Goal: Task Accomplishment & Management: Manage account settings

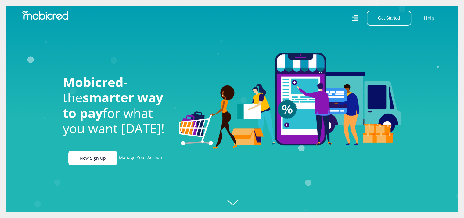
click at [103, 160] on link "New Sign Up" at bounding box center [92, 157] width 49 height 15
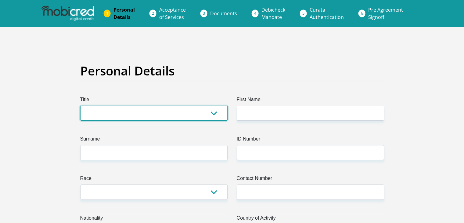
click at [212, 117] on select "Mr Ms Mrs Dr Other" at bounding box center [153, 113] width 147 height 15
select select "Mr"
click at [80, 106] on select "Mr Ms Mrs Dr Other" at bounding box center [153, 113] width 147 height 15
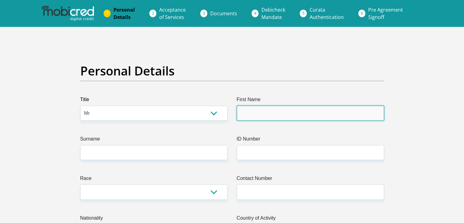
click at [267, 113] on input "First Name" at bounding box center [310, 113] width 147 height 15
type input "Alpha"
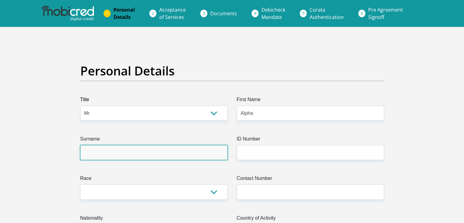
type input "Mpala"
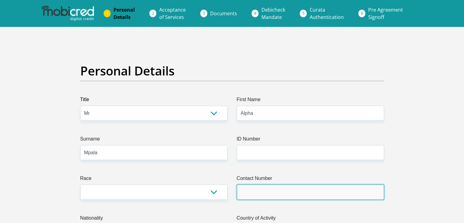
type input "0614801574"
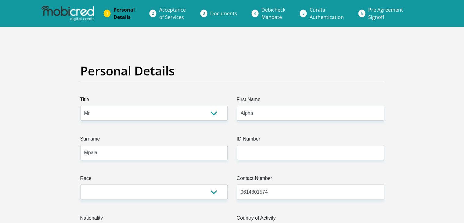
select select "ZAF"
type input "102 Reyneke Street"
type input "Bapsfontein"
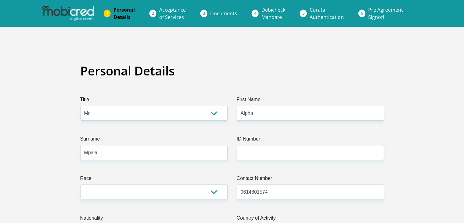
type input "1510"
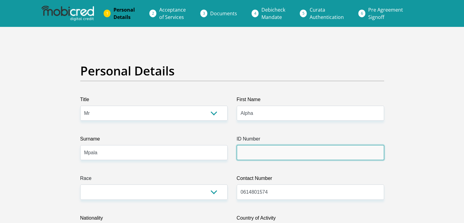
click at [252, 152] on input "ID Number" at bounding box center [310, 152] width 147 height 15
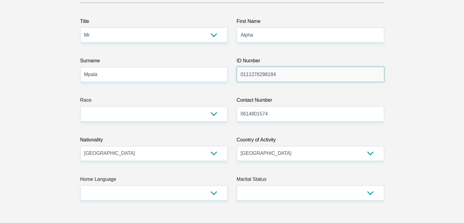
type input "0111276298184"
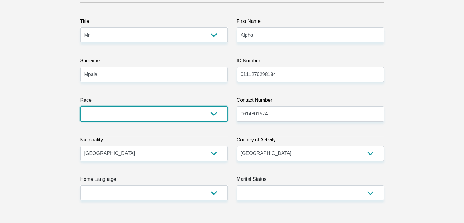
click at [193, 119] on select "Black Coloured Indian White Other" at bounding box center [153, 113] width 147 height 15
select select "1"
click at [80, 106] on select "Black Coloured Indian White Other" at bounding box center [153, 113] width 147 height 15
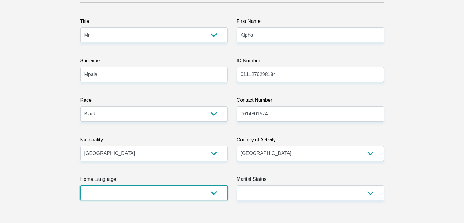
click at [203, 194] on select "Afrikaans English Sepedi South Ndebele Southern Sotho Swati Tsonga Tswana Venda…" at bounding box center [153, 192] width 147 height 15
select select "eng"
click at [80, 185] on select "Afrikaans English Sepedi South Ndebele Southern Sotho Swati Tsonga Tswana Venda…" at bounding box center [153, 192] width 147 height 15
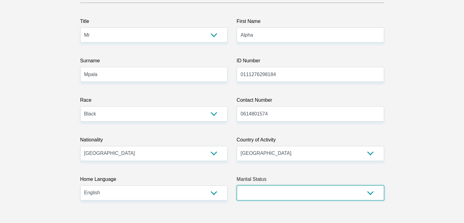
click at [301, 197] on select "Married ANC Single Divorced Widowed Married COP or Customary Law" at bounding box center [310, 192] width 147 height 15
select select "2"
click at [237, 185] on select "Married ANC Single Divorced Widowed Married COP or Customary Law" at bounding box center [310, 192] width 147 height 15
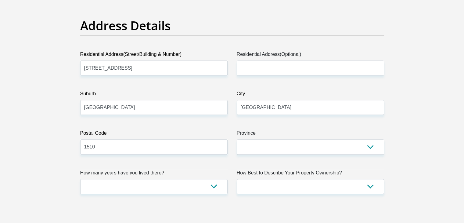
scroll to position [297, 0]
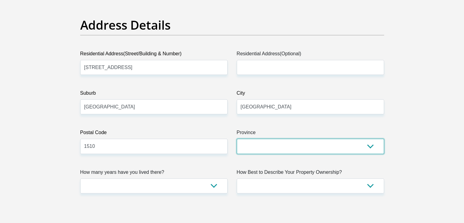
click at [278, 141] on select "Eastern Cape Free State Gauteng KwaZulu-Natal Limpopo Mpumalanga Northern Cape …" at bounding box center [310, 146] width 147 height 15
click at [237, 139] on select "Eastern Cape Free State Gauteng KwaZulu-Natal Limpopo Mpumalanga Northern Cape …" at bounding box center [310, 146] width 147 height 15
click at [259, 142] on select "Eastern Cape Free State Gauteng KwaZulu-Natal Limpopo Mpumalanga Northern Cape …" at bounding box center [310, 146] width 147 height 15
select select "Gauteng"
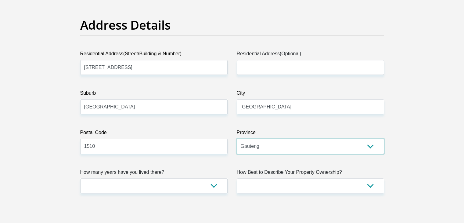
click at [237, 139] on select "Eastern Cape Free State Gauteng KwaZulu-Natal Limpopo Mpumalanga Northern Cape …" at bounding box center [310, 146] width 147 height 15
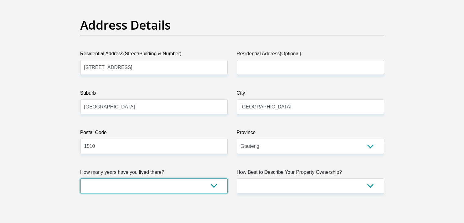
click at [209, 185] on select "less than 1 year 1-3 years 3-5 years 5+ years" at bounding box center [153, 185] width 147 height 15
select select "5"
click at [80, 178] on select "less than 1 year 1-3 years 3-5 years 5+ years" at bounding box center [153, 185] width 147 height 15
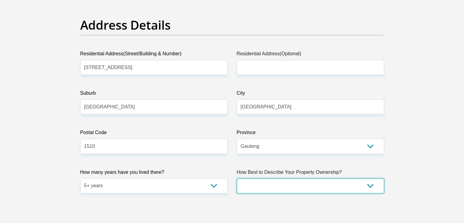
click at [241, 181] on select "Owned Rented Family Owned Company Dwelling" at bounding box center [310, 185] width 147 height 15
select select "parents"
click at [237, 178] on select "Owned Rented Family Owned Company Dwelling" at bounding box center [310, 185] width 147 height 15
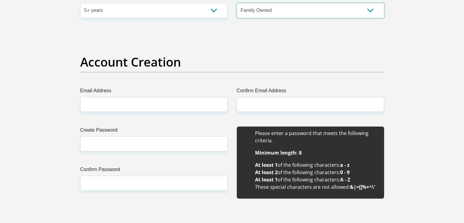
scroll to position [476, 0]
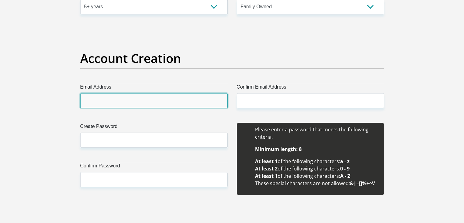
click at [177, 104] on input "Email Address" at bounding box center [153, 100] width 147 height 15
type input "alphampala1@gmail.com"
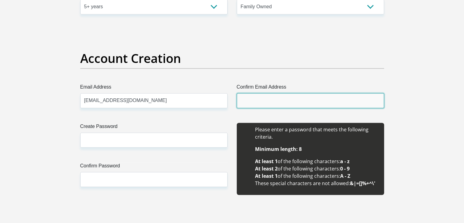
type input "alphampala1@gmail.com"
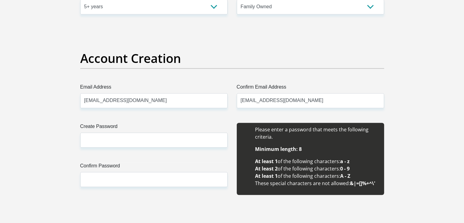
type input "Alpha"
type input "Mpala"
type input "0614801574"
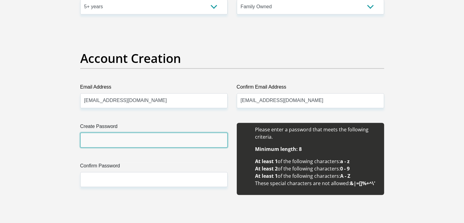
click at [156, 138] on input "Create Password" at bounding box center [153, 139] width 147 height 15
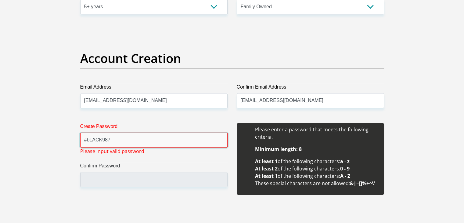
click at [88, 142] on input "#bLACK987" at bounding box center [153, 139] width 147 height 15
click at [101, 141] on input "#BLACK987" at bounding box center [153, 139] width 147 height 15
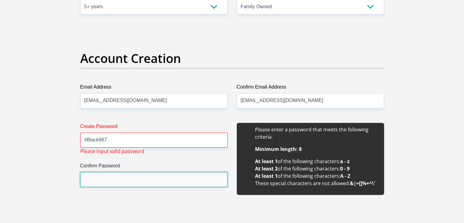
click at [120, 177] on input "Confirm Password" at bounding box center [153, 179] width 147 height 15
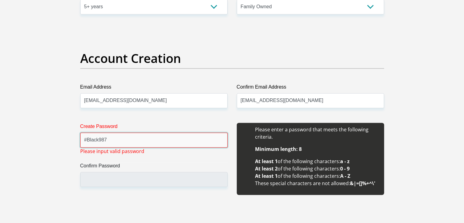
click at [183, 144] on input "#Black987" at bounding box center [153, 139] width 147 height 15
type input "#"
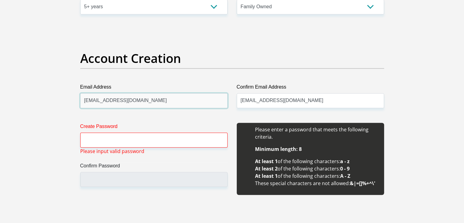
click at [141, 102] on input "alphampala1@gmail.com" at bounding box center [153, 100] width 147 height 15
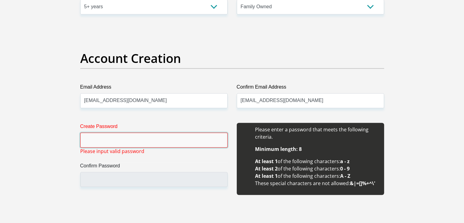
click at [193, 140] on input "Create Password" at bounding box center [153, 139] width 147 height 15
type input "Pink4342"
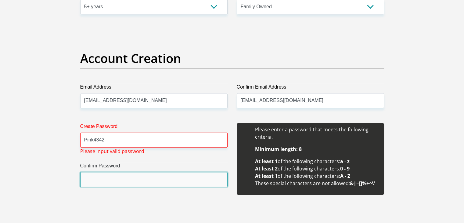
click at [161, 178] on input "Confirm Password" at bounding box center [153, 179] width 147 height 15
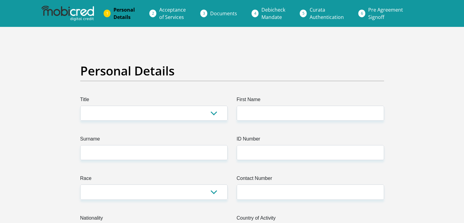
scroll to position [476, 0]
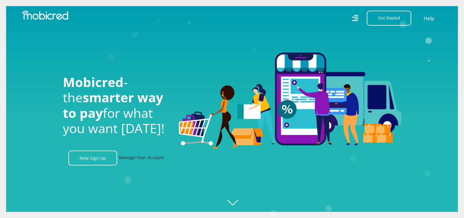
click at [131, 157] on link "Manage Your Account" at bounding box center [141, 157] width 45 height 15
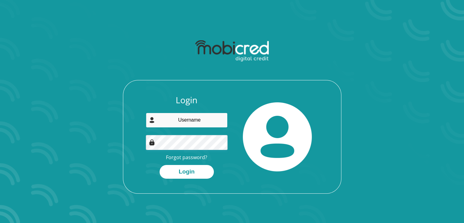
click at [193, 124] on input "email" at bounding box center [187, 120] width 82 height 15
type input "[EMAIL_ADDRESS][DOMAIN_NAME]"
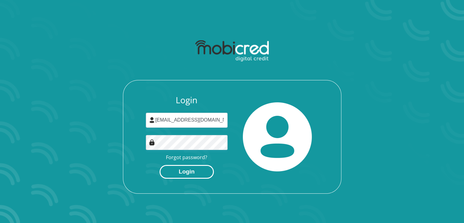
click at [193, 171] on button "Login" at bounding box center [187, 172] width 54 height 14
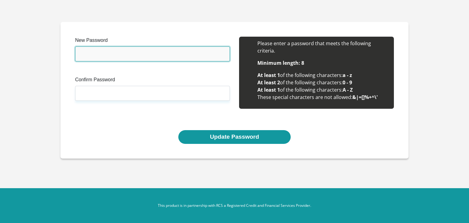
click at [128, 54] on input "New Password" at bounding box center [152, 53] width 155 height 15
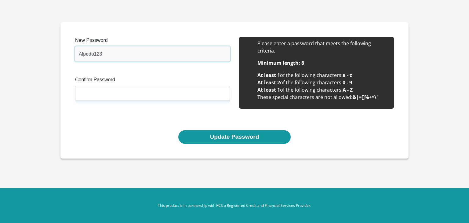
type input "Alpedo123"
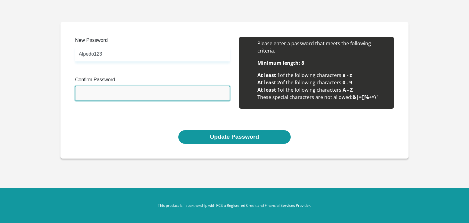
click at [114, 96] on input "Confirm Password" at bounding box center [152, 93] width 155 height 15
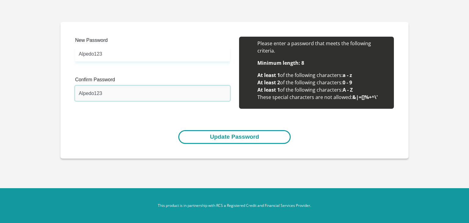
type input "Alpedo123"
click at [229, 136] on button "Update Password" at bounding box center [234, 137] width 112 height 14
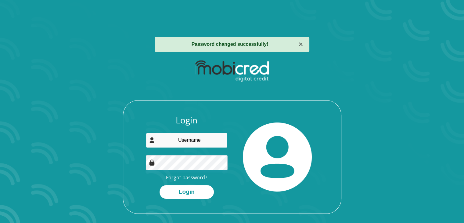
click at [202, 142] on input "email" at bounding box center [187, 140] width 82 height 15
type input "alphampala1@gmail.com"
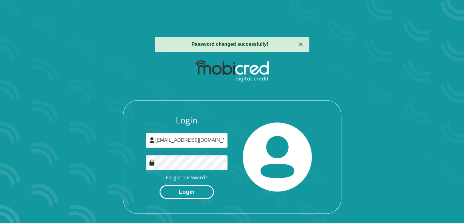
click at [193, 196] on button "Login" at bounding box center [187, 192] width 54 height 14
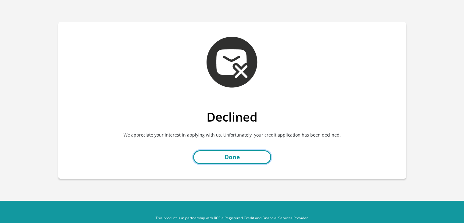
click at [261, 157] on link "Done" at bounding box center [232, 157] width 78 height 14
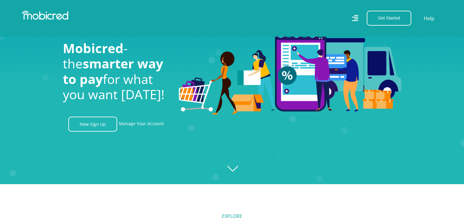
scroll to position [34, 0]
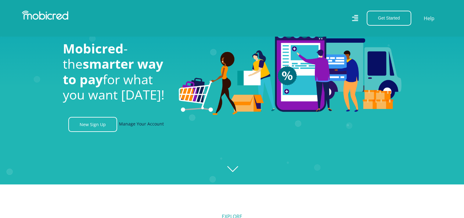
click at [137, 124] on link "Manage Your Account" at bounding box center [141, 124] width 45 height 15
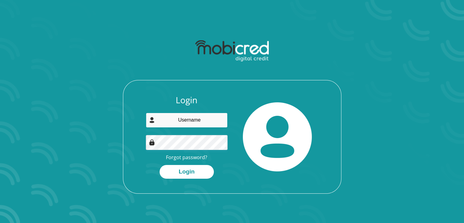
click at [186, 121] on input "email" at bounding box center [187, 120] width 82 height 15
type input "[EMAIL_ADDRESS][DOMAIN_NAME]"
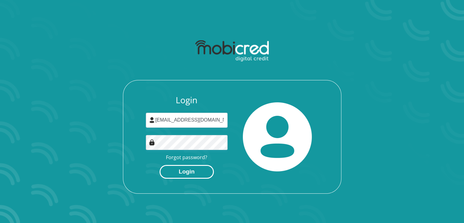
click at [193, 177] on button "Login" at bounding box center [187, 172] width 54 height 14
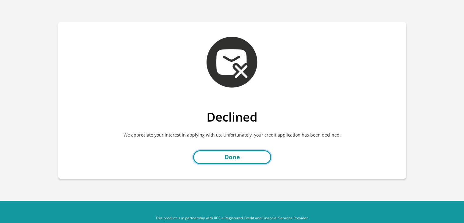
click at [248, 156] on link "Done" at bounding box center [232, 157] width 78 height 14
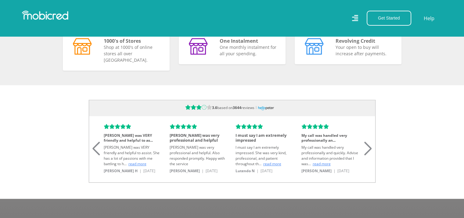
scroll to position [0, 434]
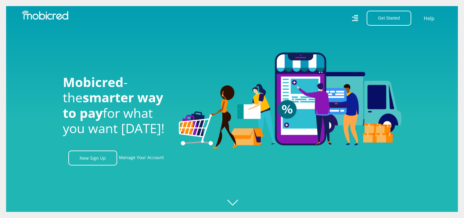
scroll to position [34, 0]
